Goal: Information Seeking & Learning: Compare options

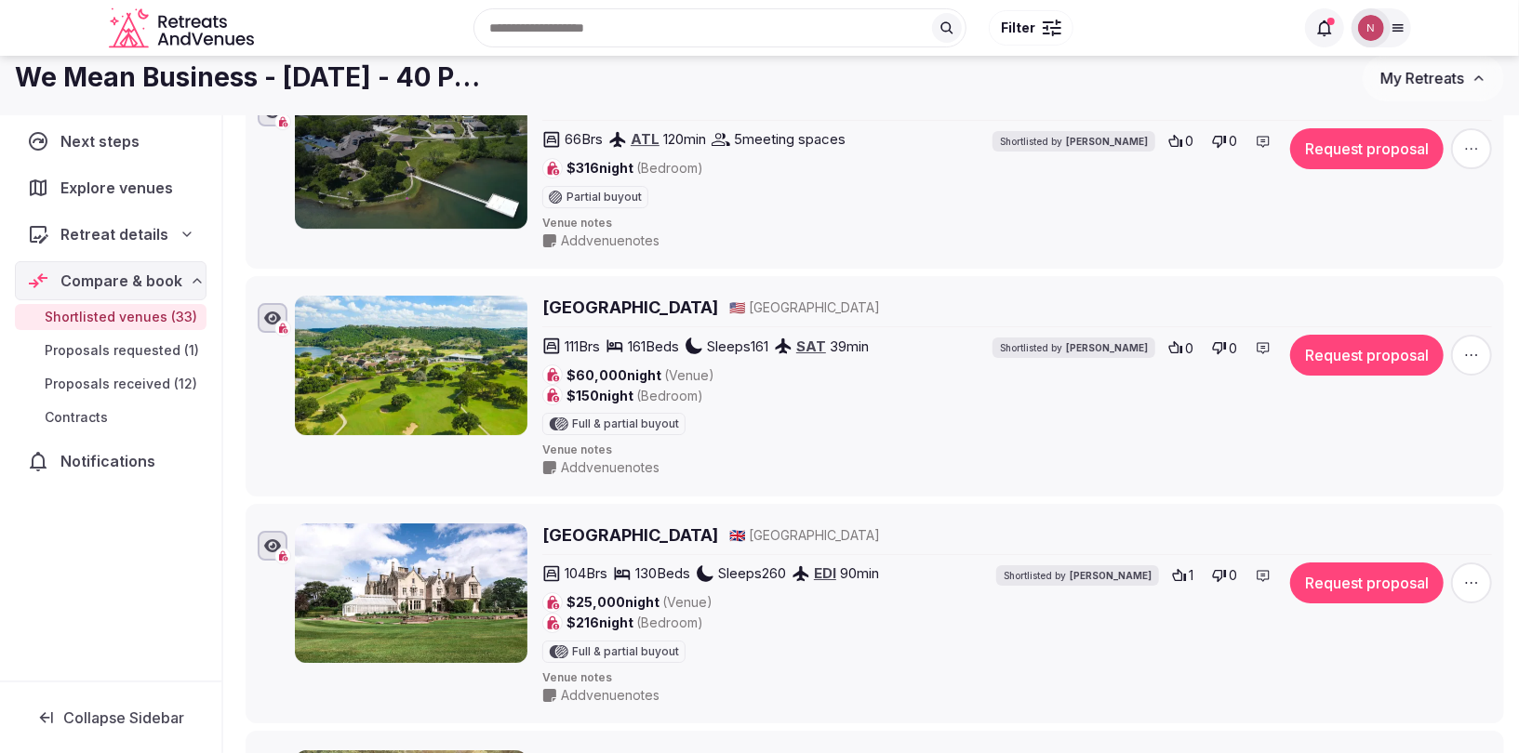
scroll to position [3474, 0]
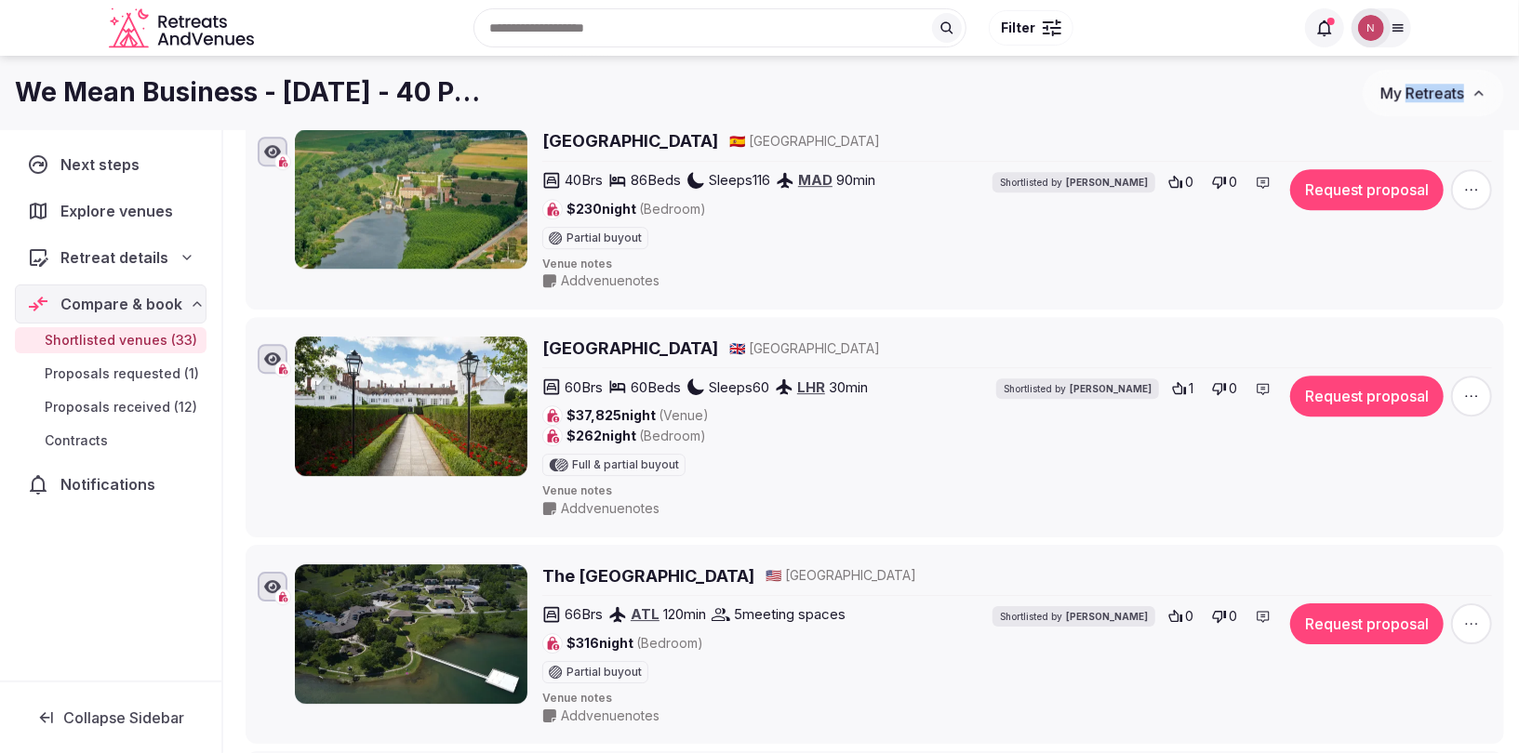
click at [1433, 88] on span "My Retreats" at bounding box center [1422, 93] width 84 height 19
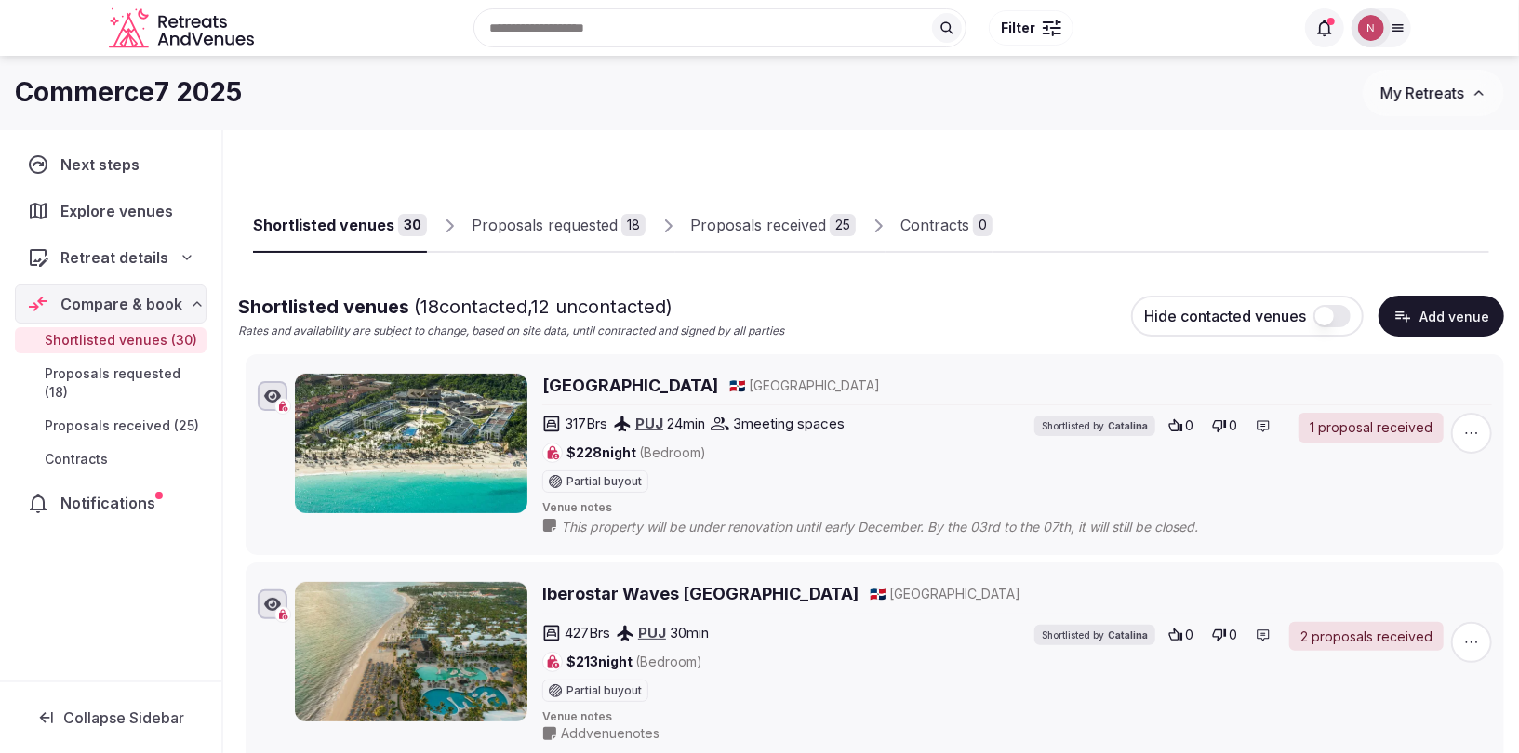
click at [744, 228] on div "Proposals received" at bounding box center [758, 225] width 136 height 22
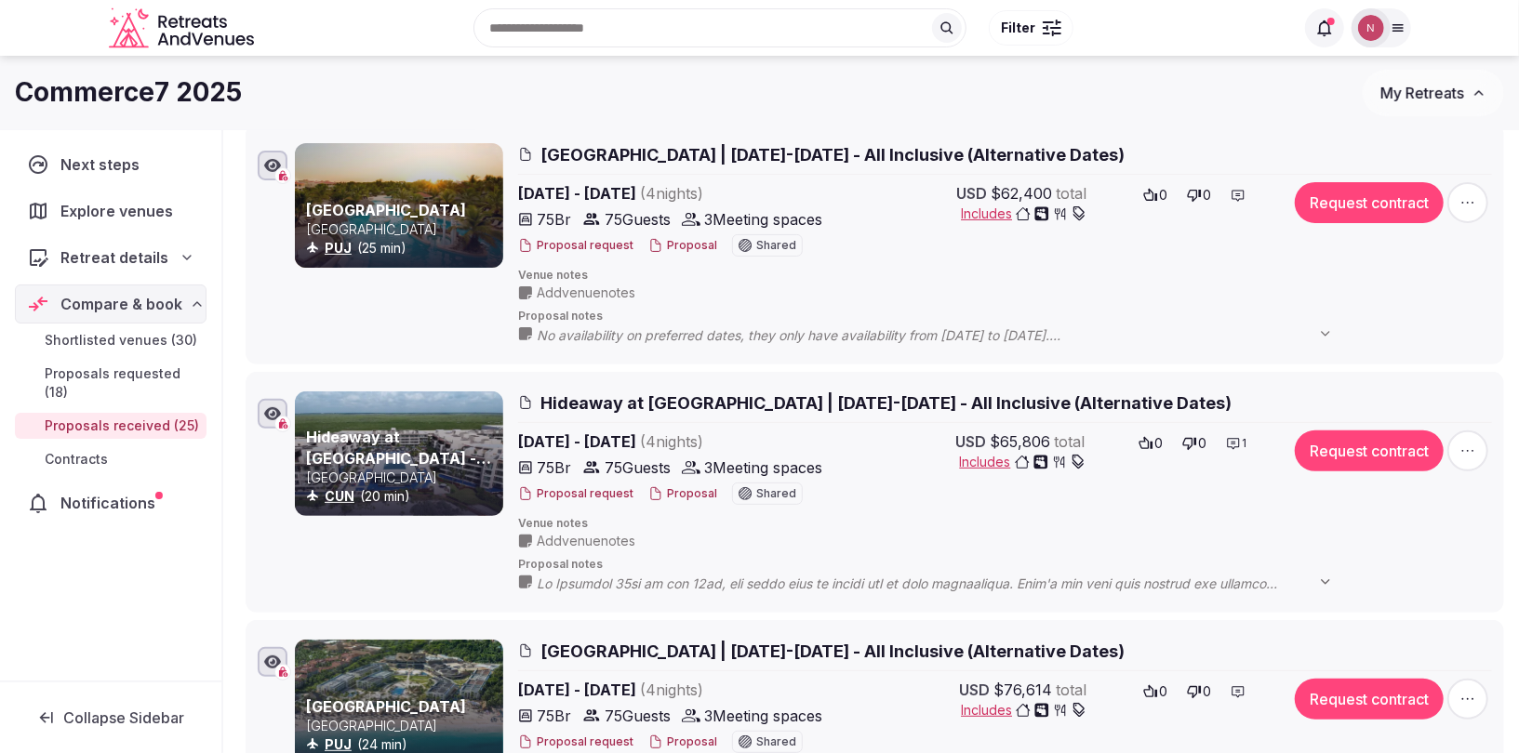
scroll to position [100, 0]
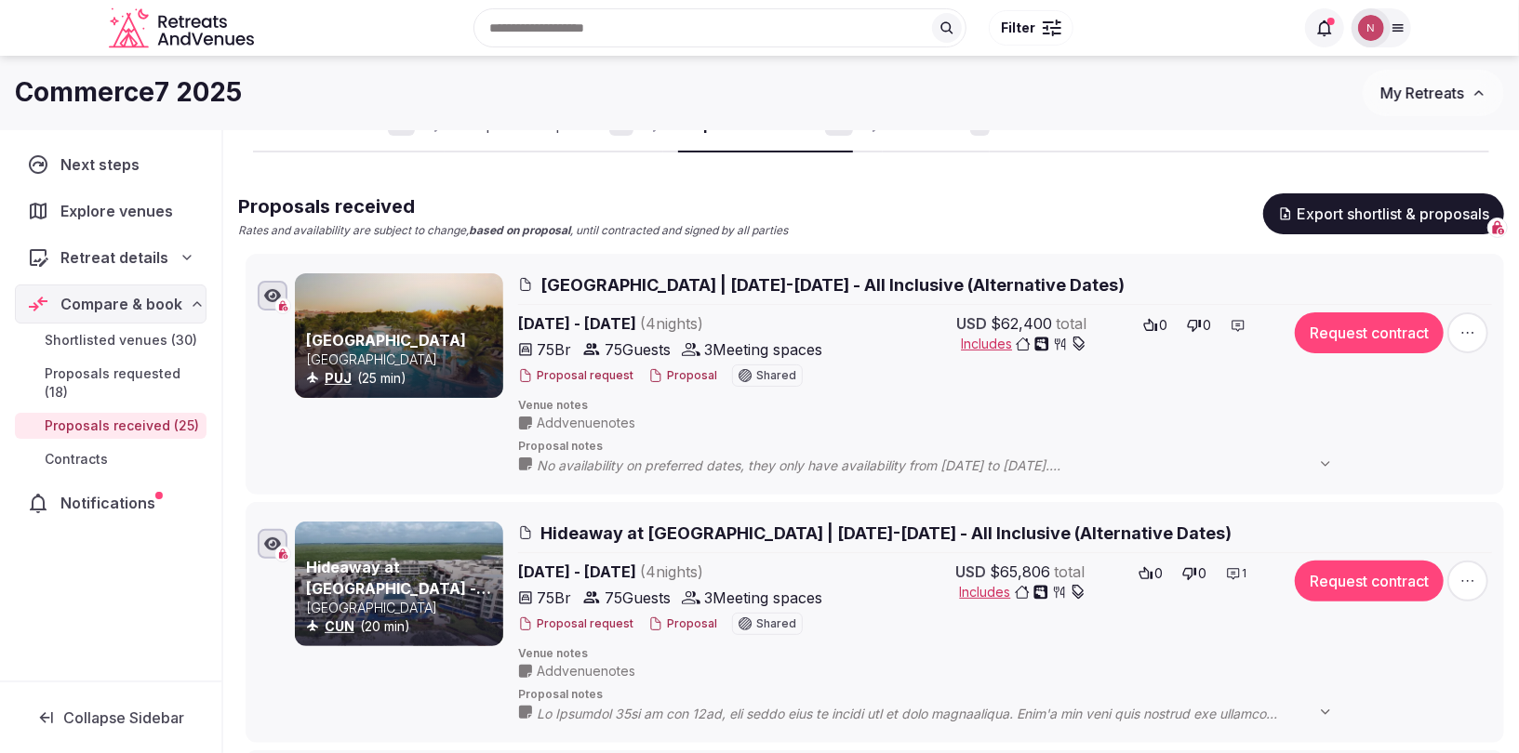
click at [676, 281] on span "[GEOGRAPHIC_DATA] | [DATE]-[DATE] - All Inclusive (Alternative Dates)" at bounding box center [832, 284] width 584 height 23
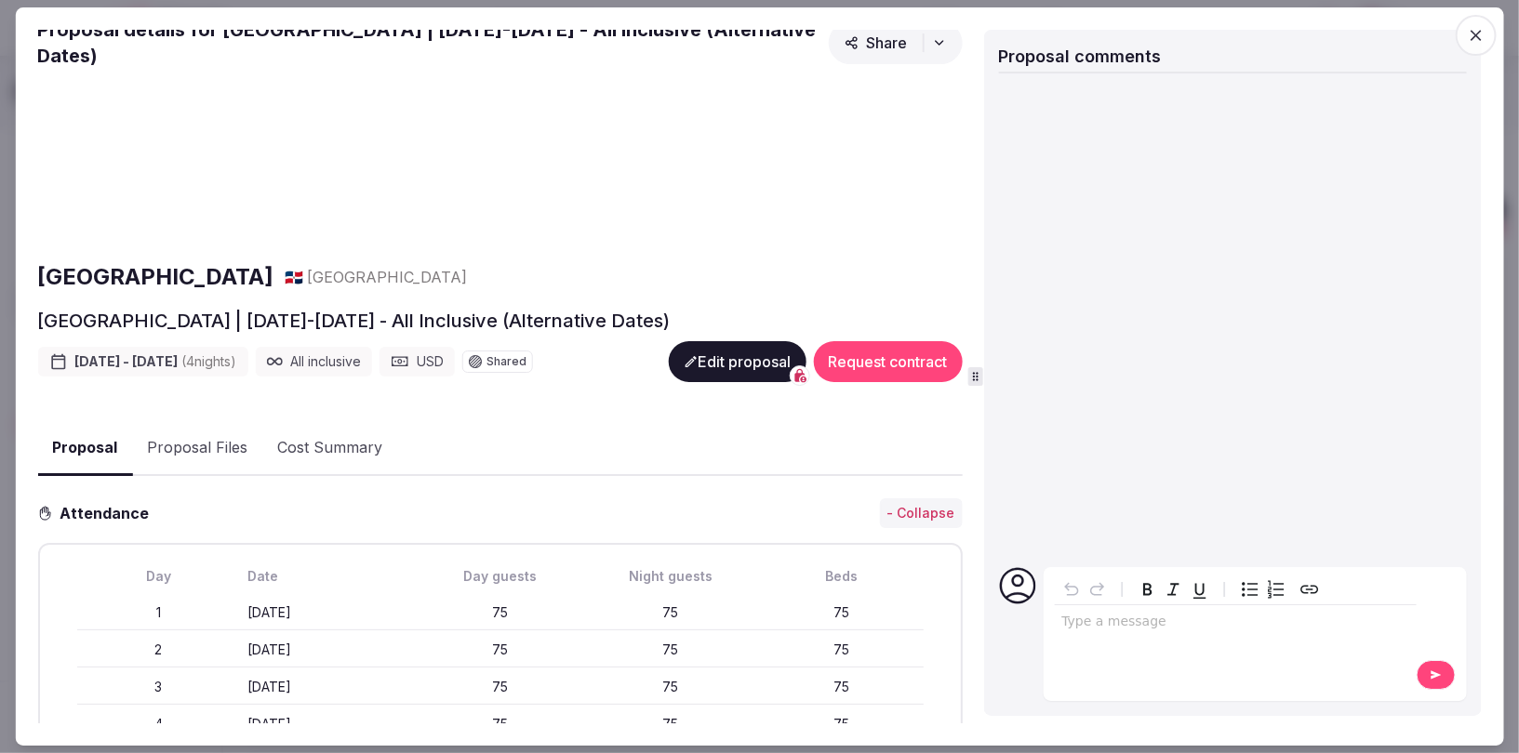
scroll to position [0, 0]
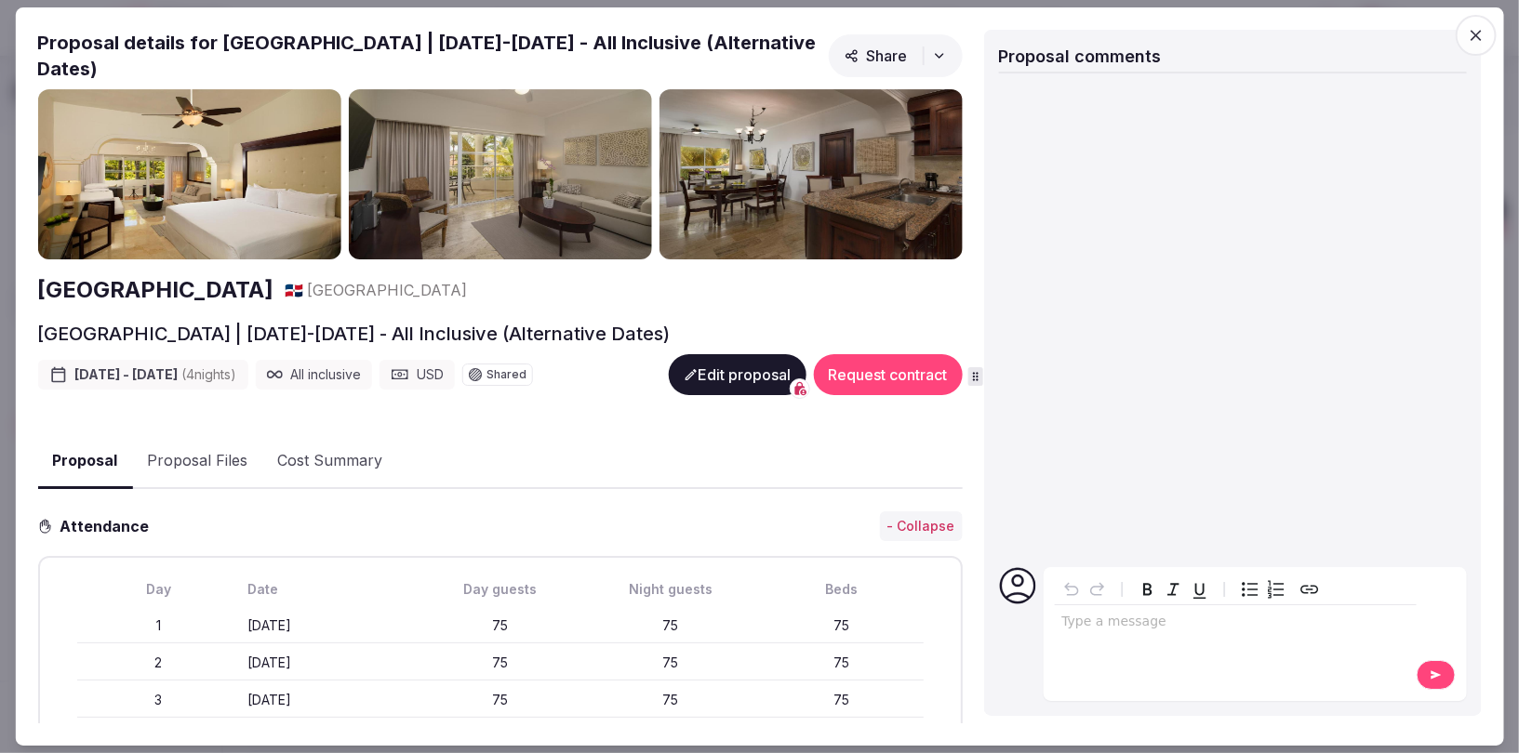
click at [1472, 31] on icon "button" at bounding box center [1476, 35] width 11 height 11
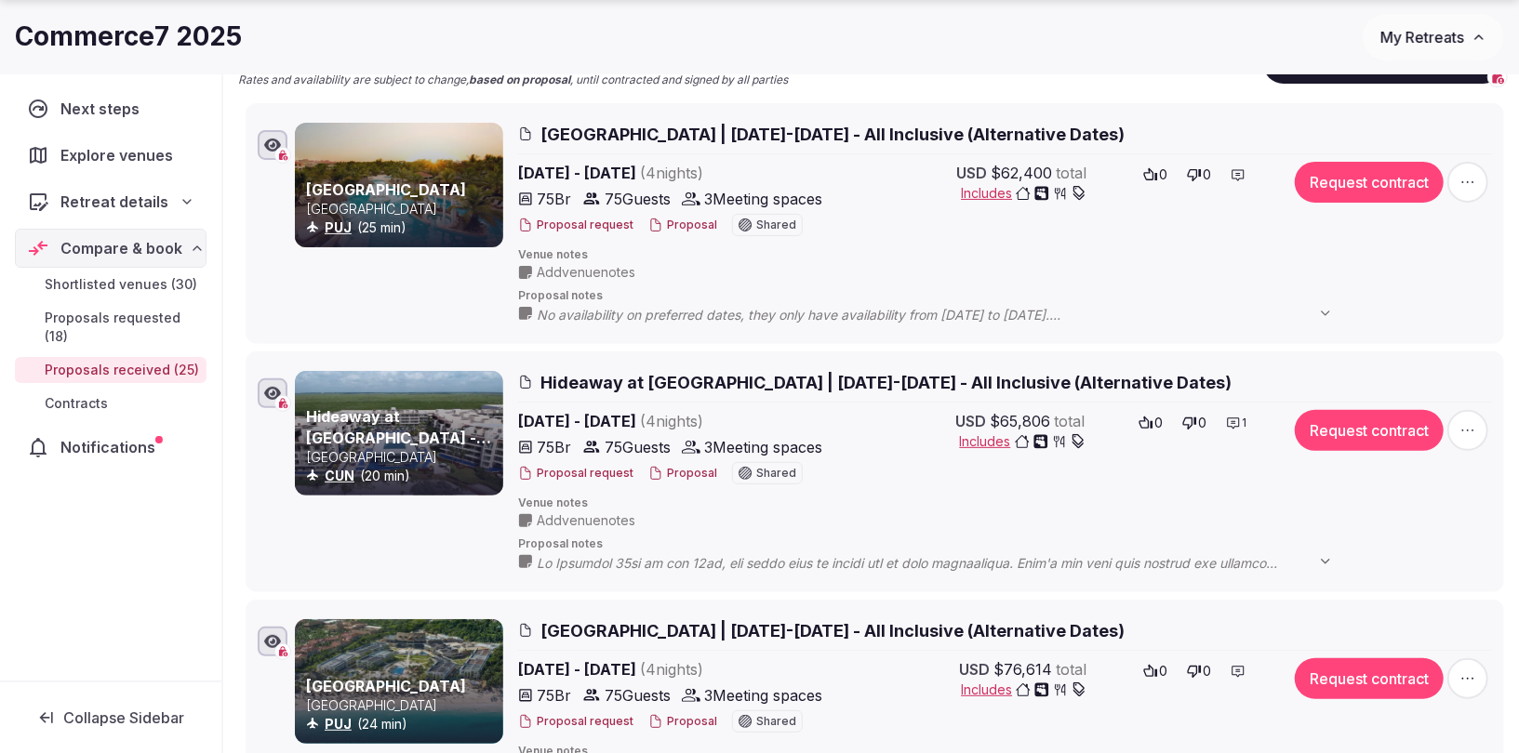
scroll to position [259, 0]
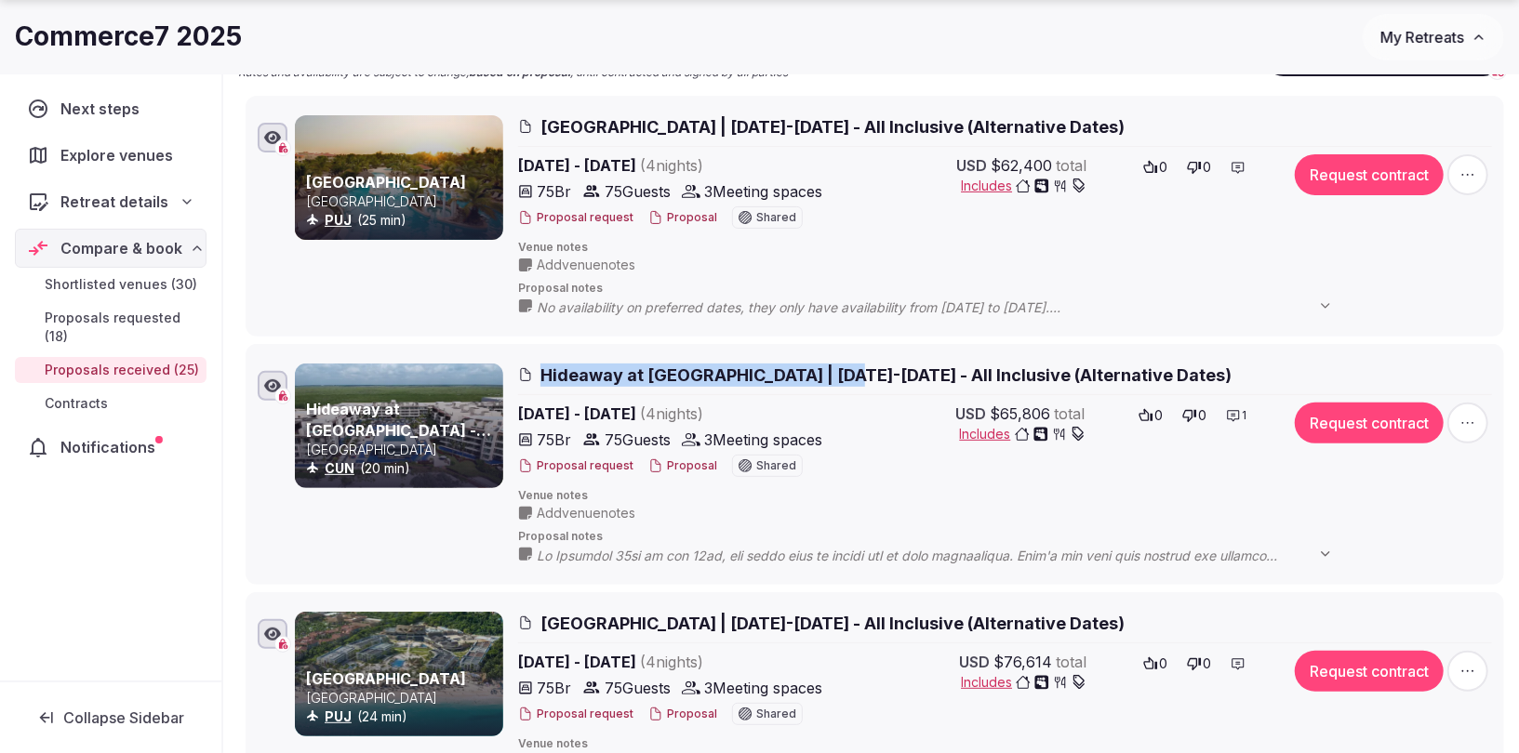
drag, startPoint x: 539, startPoint y: 367, endPoint x: 842, endPoint y: 368, distance: 303.3
click at [842, 368] on span "Hideaway at [GEOGRAPHIC_DATA] | [DATE]-[DATE] - All Inclusive (Alternative Date…" at bounding box center [885, 375] width 691 height 23
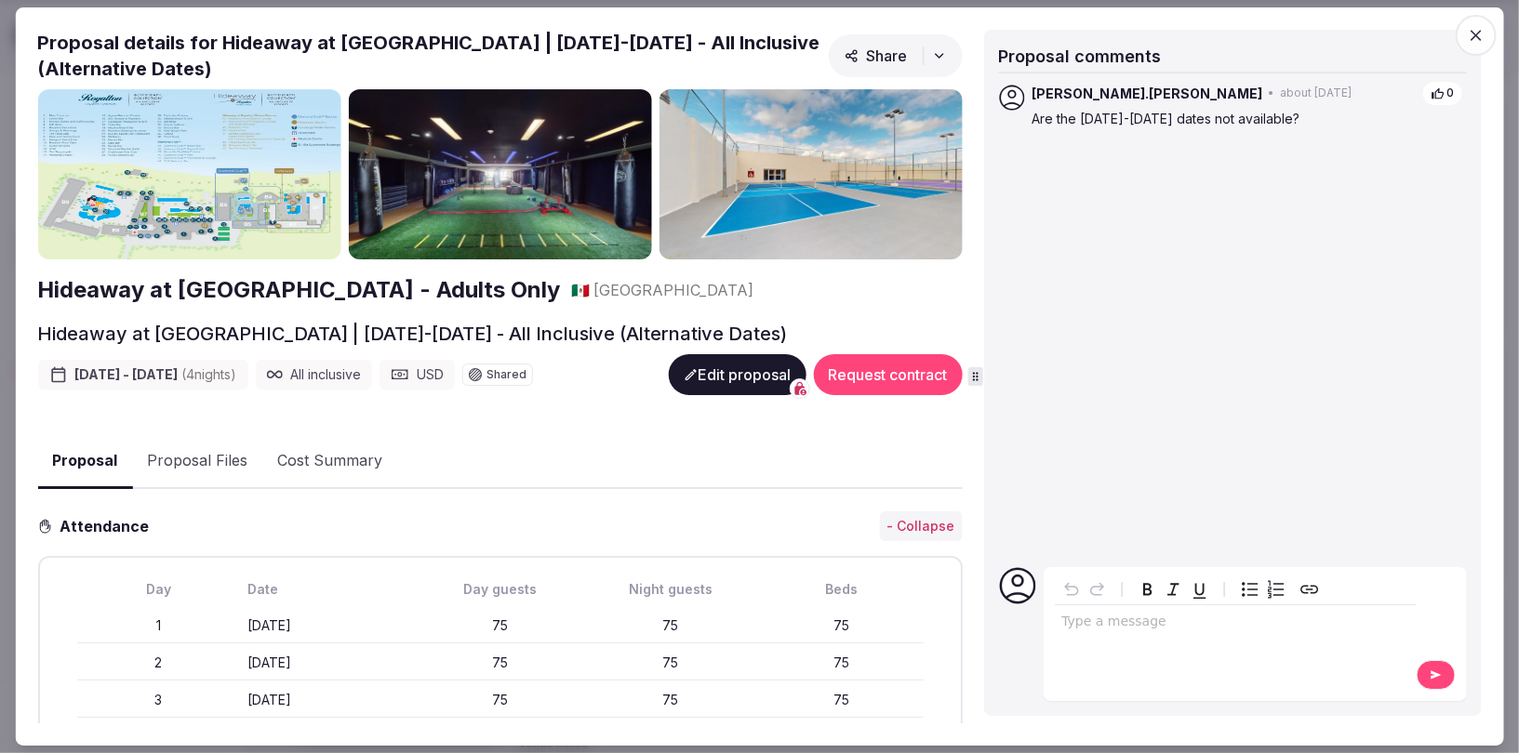
copy span "Hideaway at [GEOGRAPHIC_DATA]"
click at [1472, 35] on icon "button" at bounding box center [1476, 35] width 19 height 19
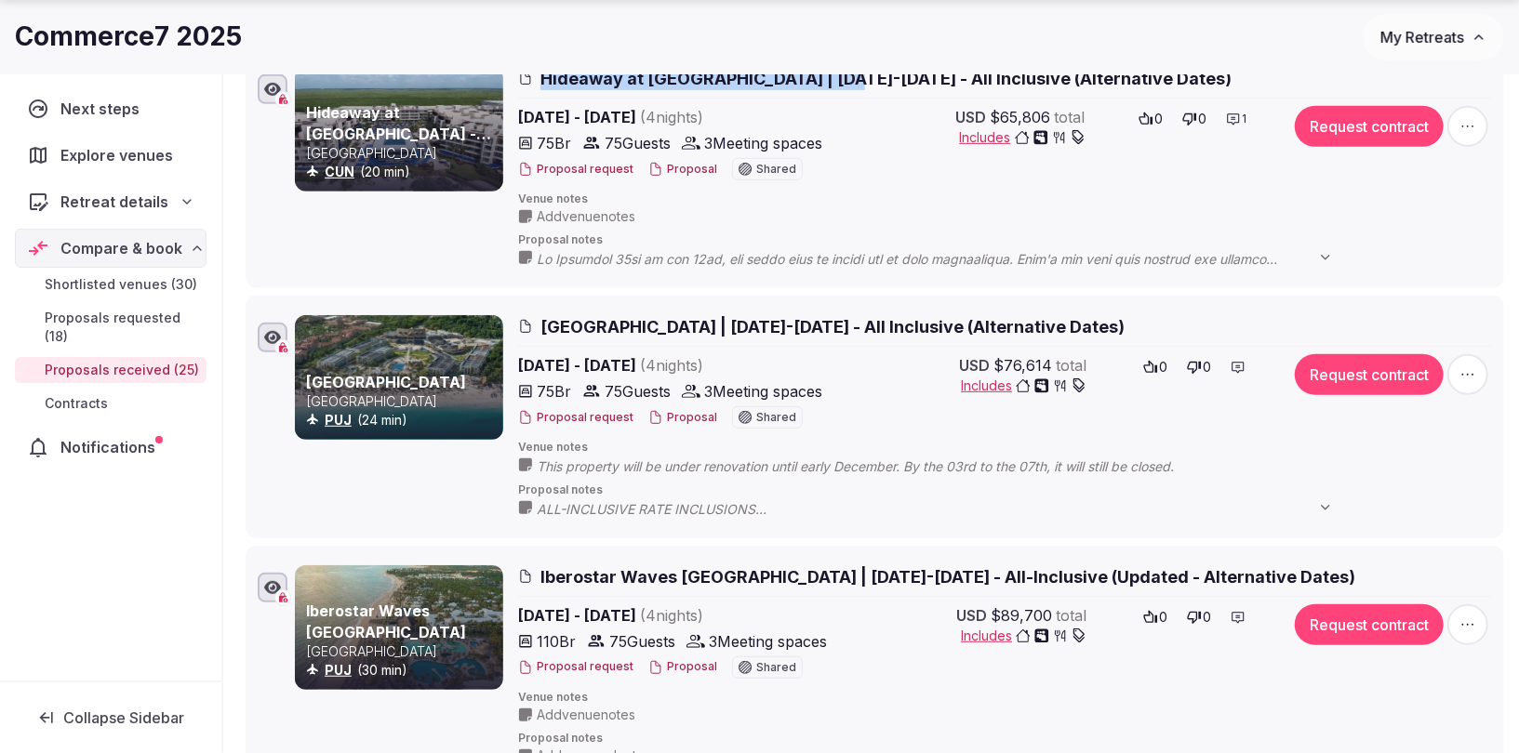
scroll to position [599, 0]
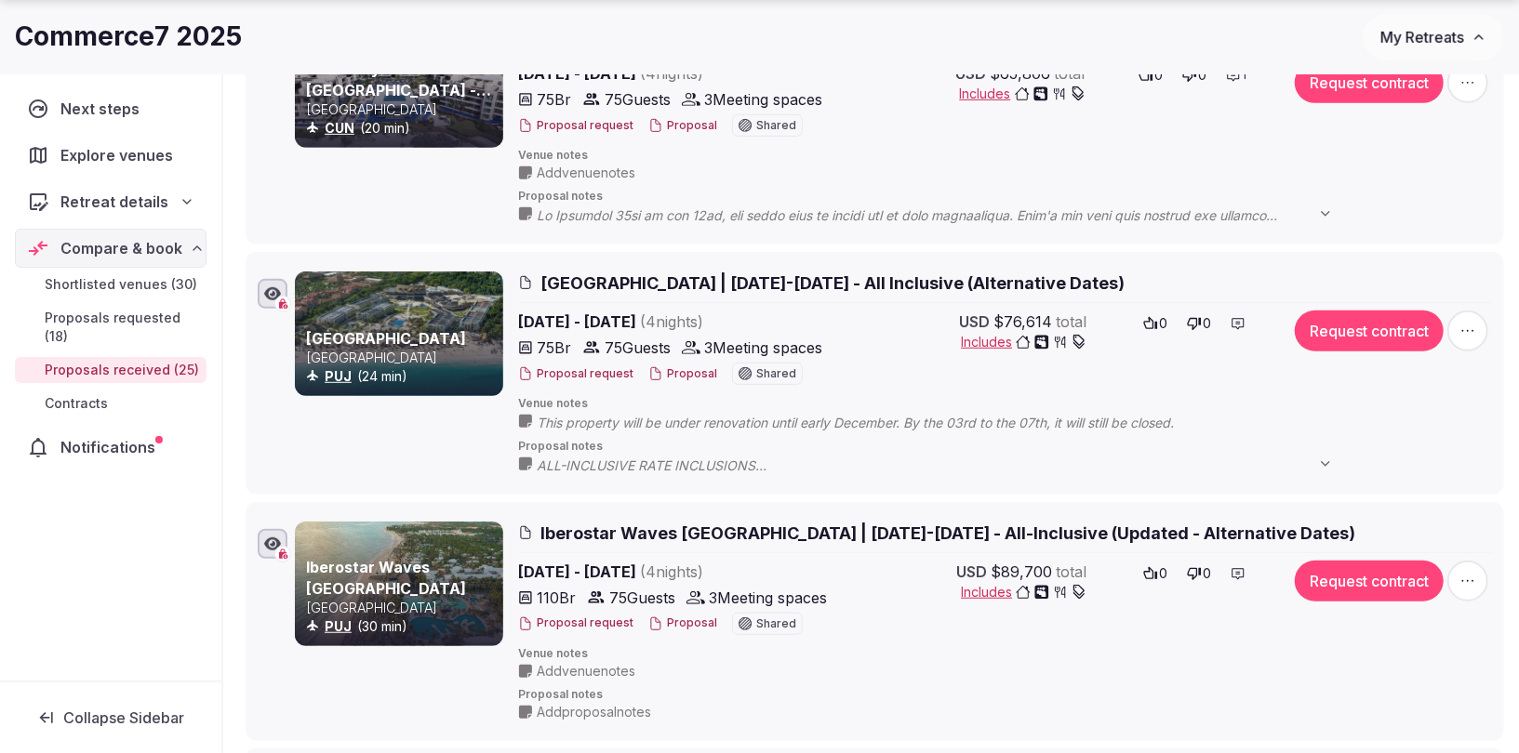
click at [557, 527] on span "Iberostar Waves [GEOGRAPHIC_DATA] | [DATE]-[DATE] - All-Inclusive (Updated - Al…" at bounding box center [947, 533] width 815 height 23
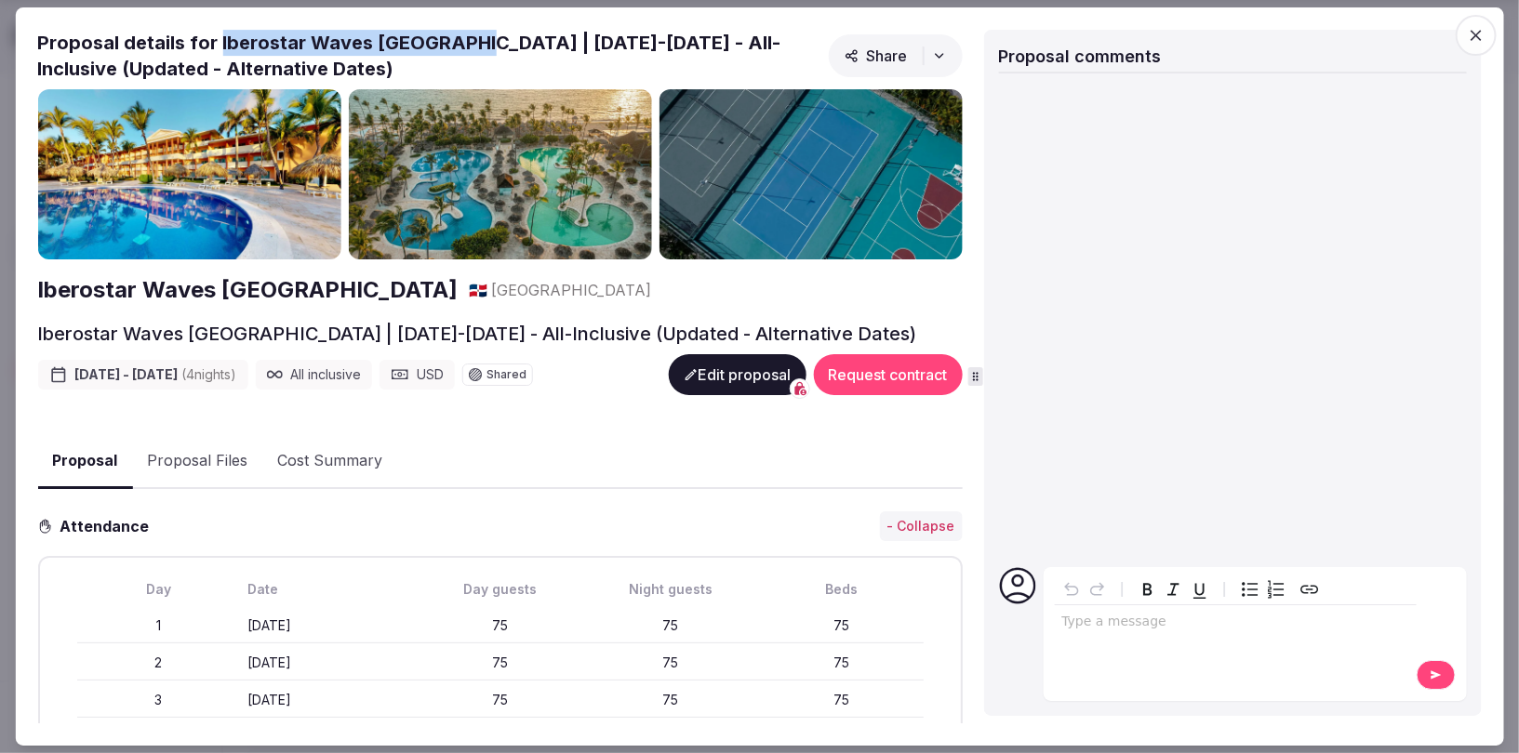
drag, startPoint x: 218, startPoint y: 45, endPoint x: 473, endPoint y: 40, distance: 255.9
click at [473, 40] on h2 "Proposal details for Iberostar Waves [GEOGRAPHIC_DATA] | [DATE]-[DATE] - All-In…" at bounding box center [428, 56] width 783 height 52
copy h2 "Iberostar Waves [GEOGRAPHIC_DATA]"
click at [203, 463] on button "Proposal Files" at bounding box center [197, 462] width 130 height 54
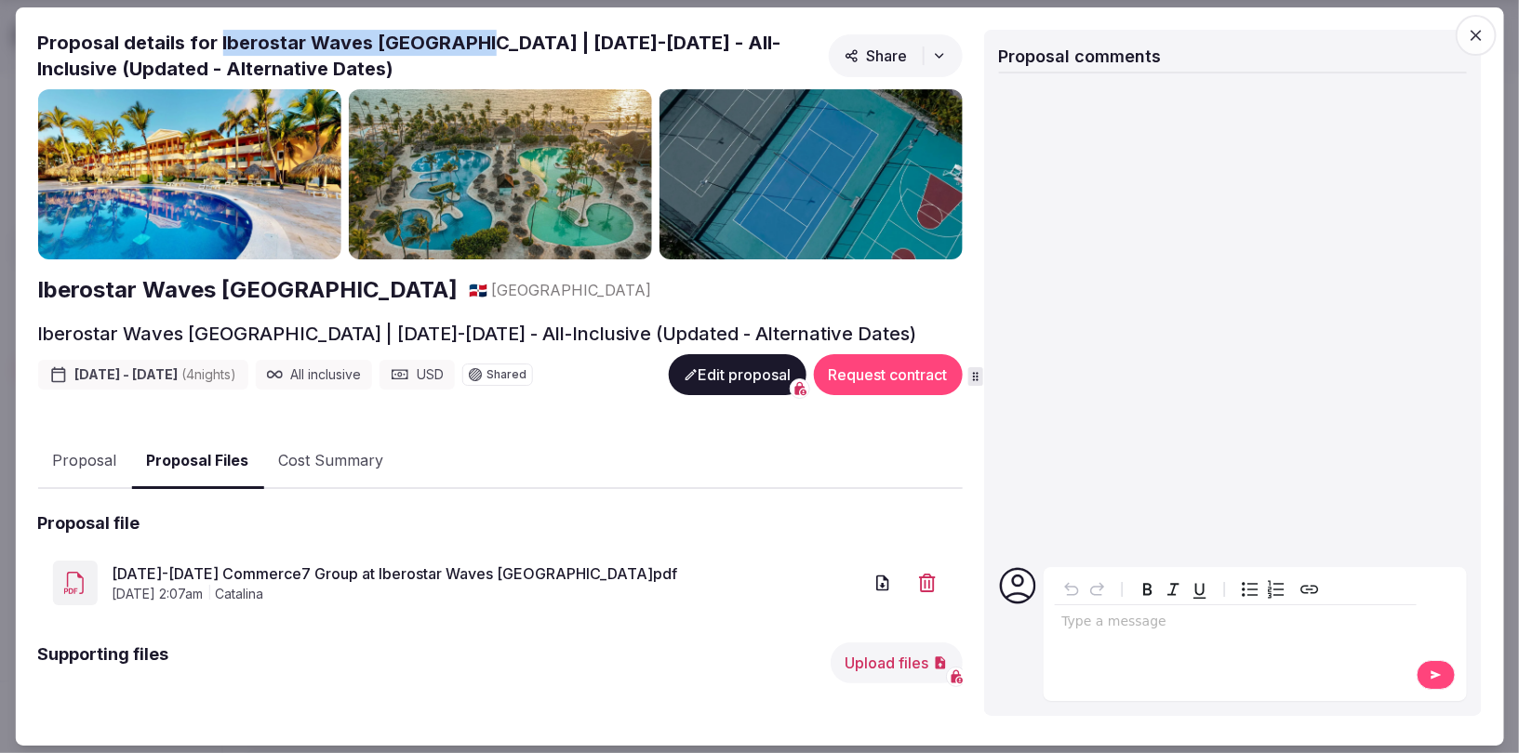
click at [190, 580] on link "[DATE]-[DATE] Commerce7 Group at Iberostar Waves [GEOGRAPHIC_DATA]pdf" at bounding box center [487, 574] width 750 height 22
click at [1468, 24] on span "button" at bounding box center [1476, 35] width 41 height 41
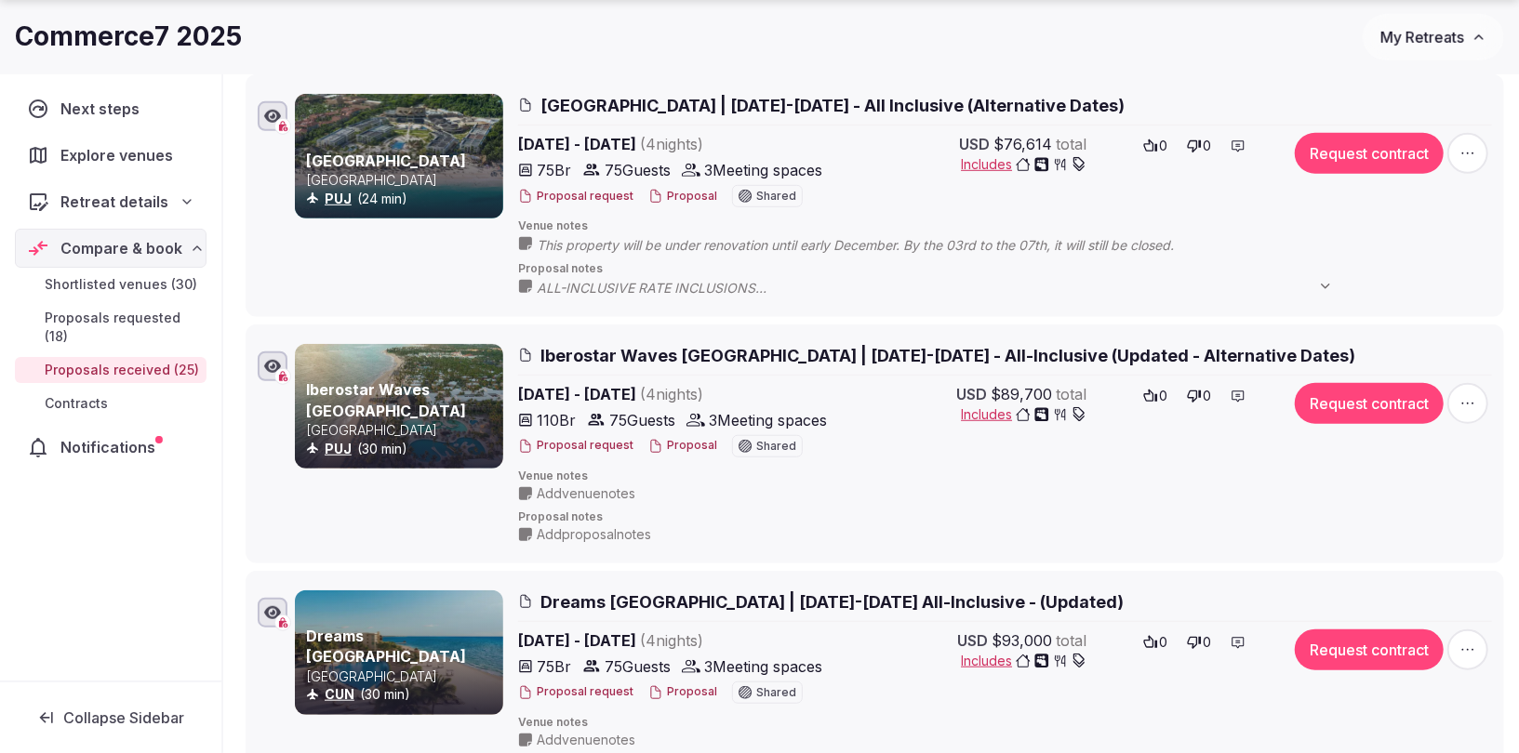
scroll to position [795, 0]
